Goal: Task Accomplishment & Management: Manage account settings

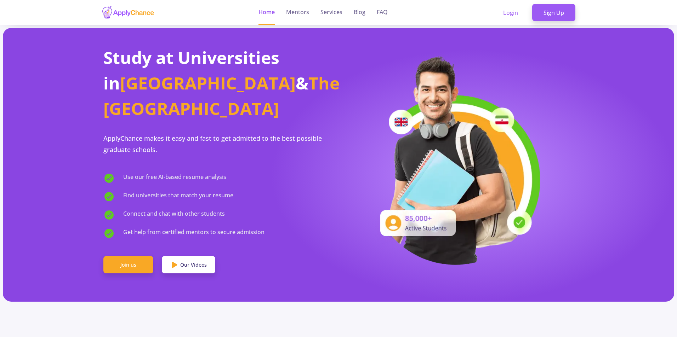
click at [310, 280] on section "Study at Universities in [GEOGRAPHIC_DATA] & The [GEOGRAPHIC_DATA] ApplyChance …" at bounding box center [338, 165] width 671 height 274
click at [518, 14] on link "Login" at bounding box center [511, 13] width 38 height 18
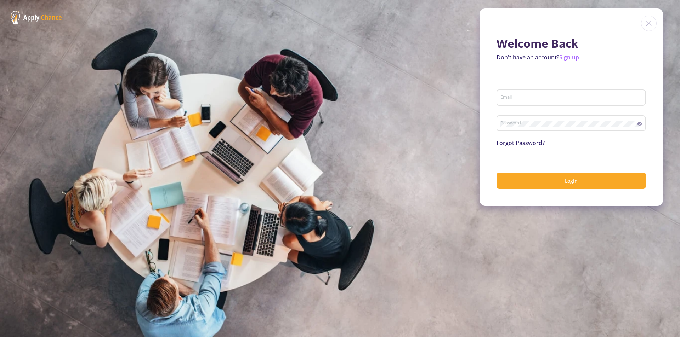
click at [533, 97] on input "Email" at bounding box center [572, 98] width 144 height 6
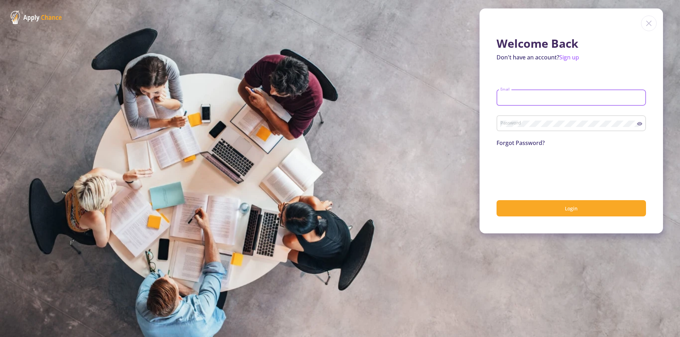
click at [534, 99] on input "Email" at bounding box center [572, 98] width 144 height 6
type input "[EMAIL_ADDRESS][DOMAIN_NAME]"
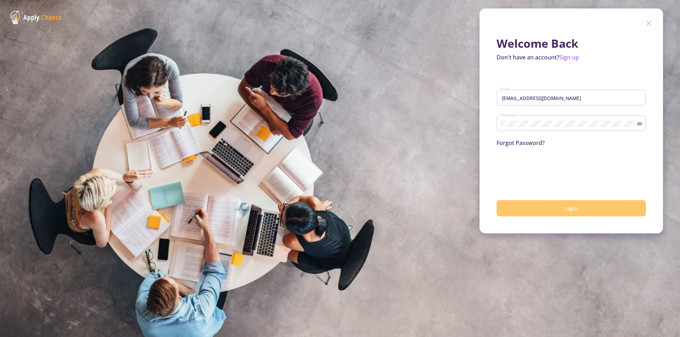
click at [553, 209] on button "Login" at bounding box center [570, 208] width 149 height 17
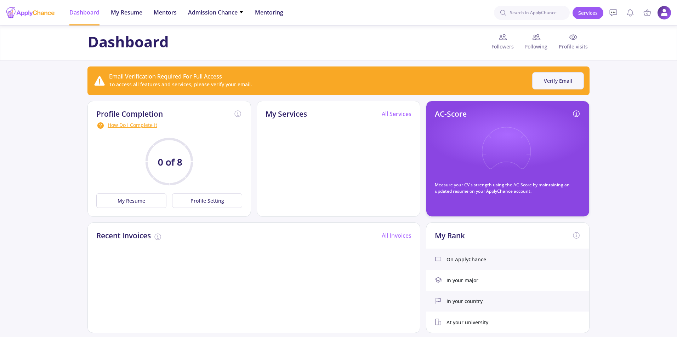
click at [539, 84] on button "Verify Email" at bounding box center [558, 80] width 52 height 17
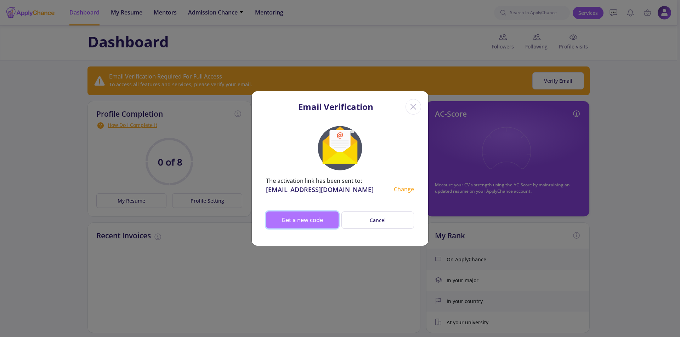
click at [321, 218] on button "Get a new code" at bounding box center [302, 220] width 73 height 17
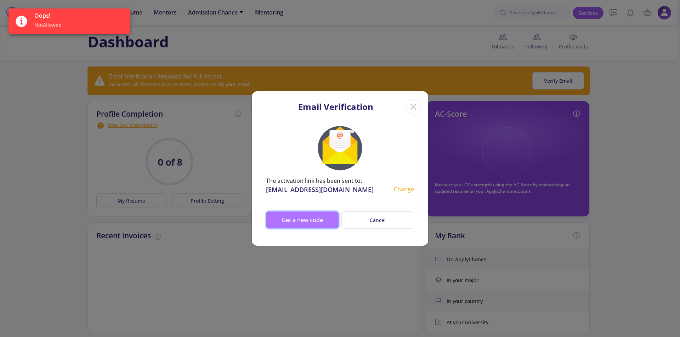
click at [305, 219] on button "Get a new code" at bounding box center [302, 220] width 73 height 17
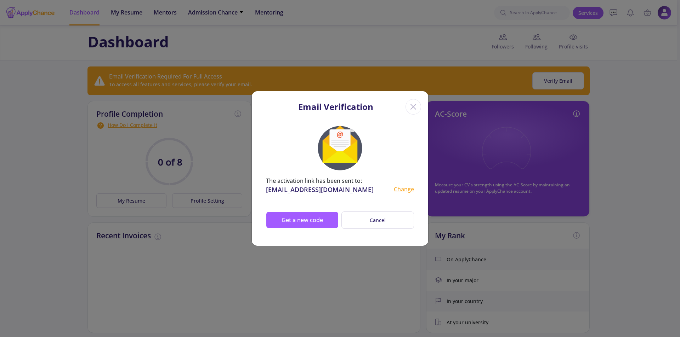
click at [414, 110] on icon "Close" at bounding box center [412, 106] width 11 height 11
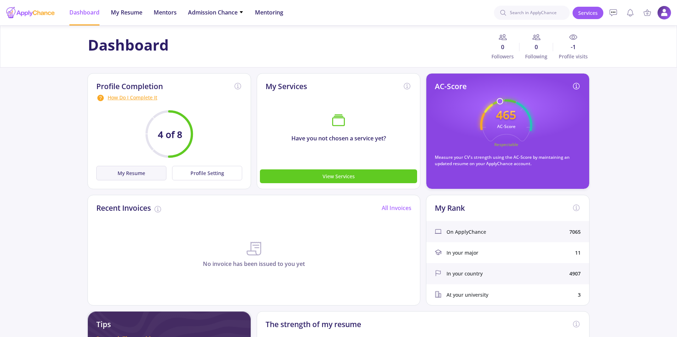
click at [143, 170] on button "My Resume" at bounding box center [131, 173] width 70 height 15
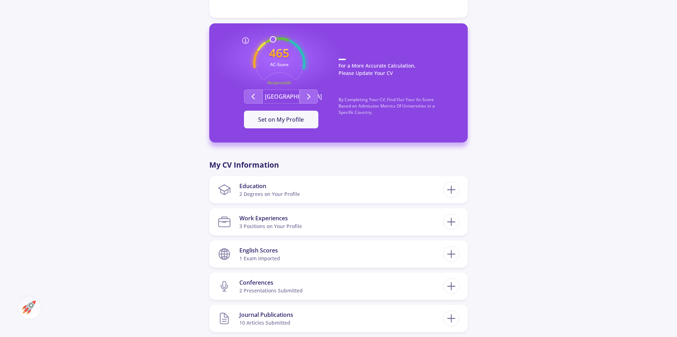
scroll to position [212, 0]
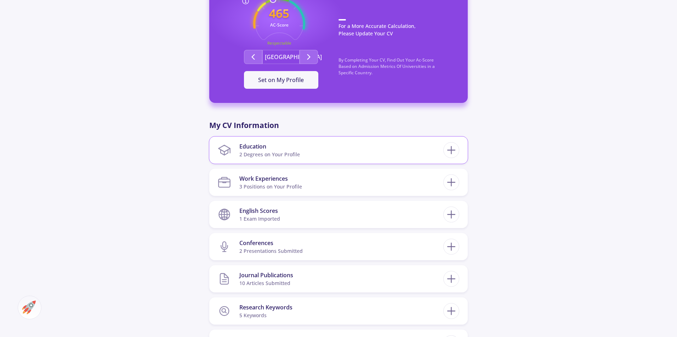
click at [415, 144] on section "Education 2 Degrees on Your Profile" at bounding box center [330, 150] width 225 height 22
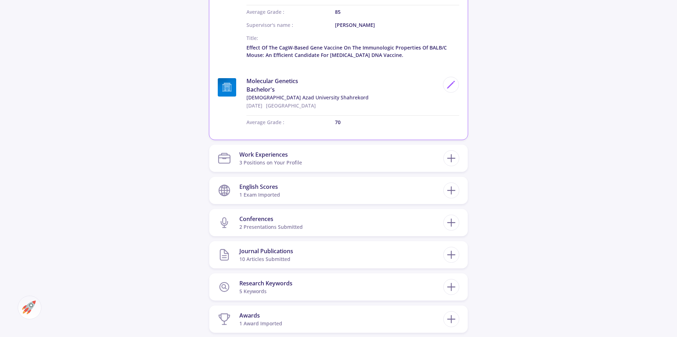
scroll to position [425, 0]
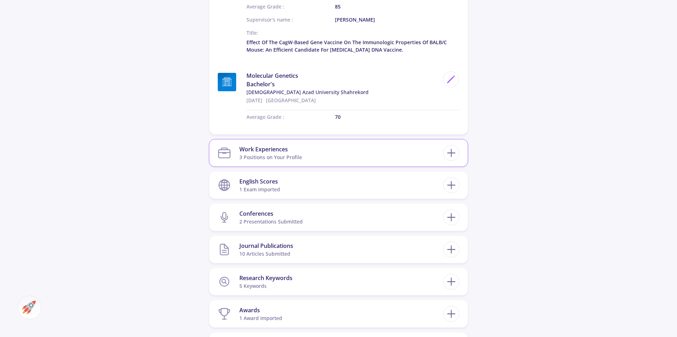
click at [414, 149] on section "Work Experiences 3 Positions on Your Profile" at bounding box center [330, 153] width 225 height 22
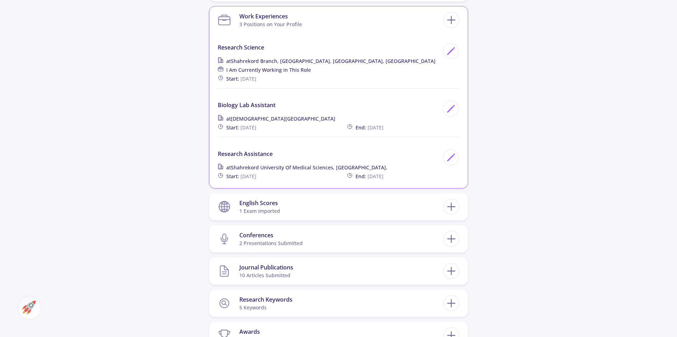
scroll to position [602, 0]
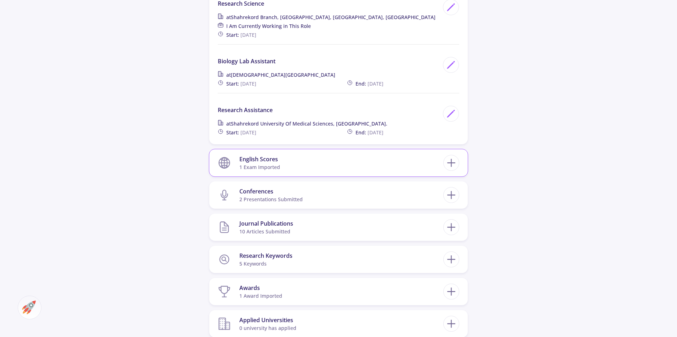
click at [405, 162] on section "English Scores 1 exam imported" at bounding box center [330, 163] width 225 height 22
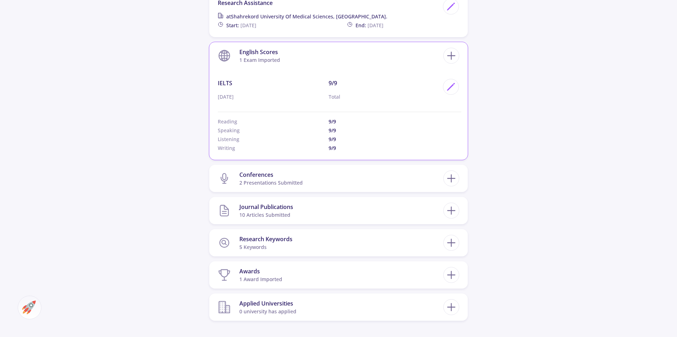
scroll to position [743, 0]
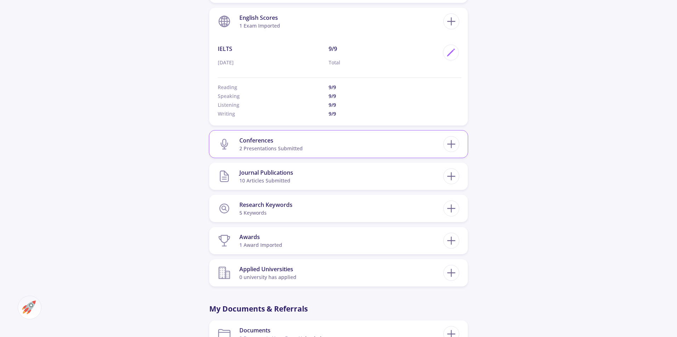
click at [409, 150] on section "Conferences 2 presentations submitted" at bounding box center [330, 144] width 225 height 22
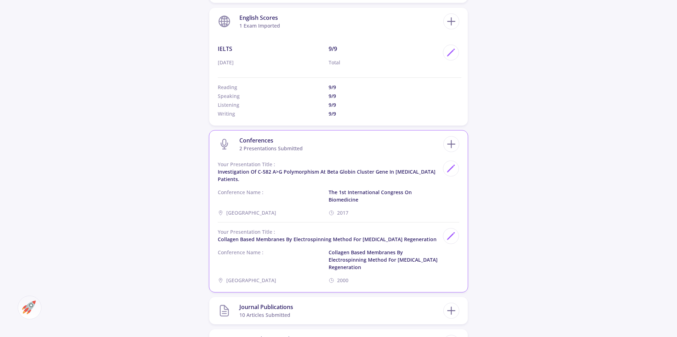
click at [409, 150] on section "Conferences 2 presentations submitted" at bounding box center [330, 144] width 225 height 22
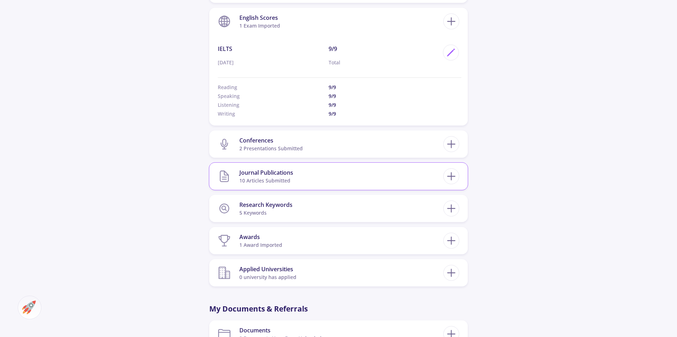
click at [397, 175] on section "Journal Publications 10 articles submitted" at bounding box center [330, 177] width 225 height 22
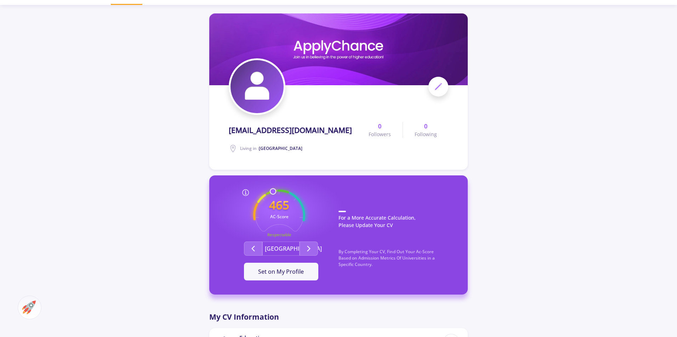
scroll to position [0, 0]
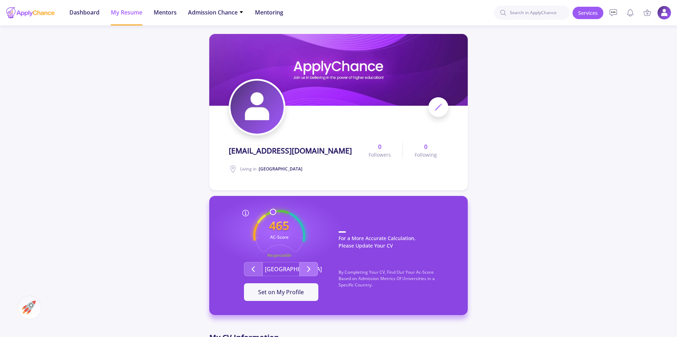
click at [309, 268] on icon "Second group" at bounding box center [308, 269] width 8 height 8
click at [298, 291] on span "Set on My Profile" at bounding box center [281, 292] width 46 height 8
click at [156, 12] on span "Mentors" at bounding box center [165, 12] width 23 height 8
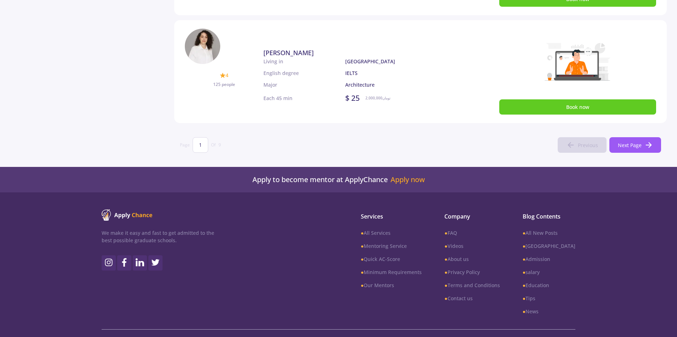
scroll to position [507, 0]
